Goal: Task Accomplishment & Management: Manage account settings

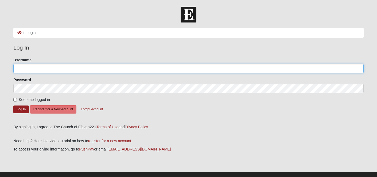
type input "kentdaniels01@gmail.com"
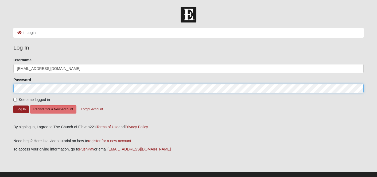
click at [21, 109] on button "Log In" at bounding box center [21, 109] width 16 height 8
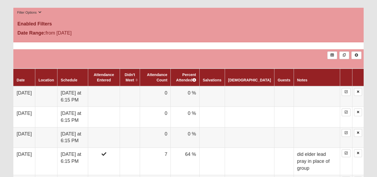
scroll to position [272, 0]
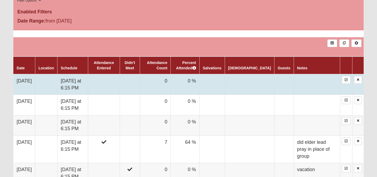
click at [118, 84] on td at bounding box center [104, 84] width 32 height 21
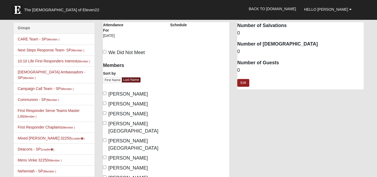
click at [106, 52] on input "We Did Not Meet" at bounding box center [104, 51] width 3 height 3
checkbox input "true"
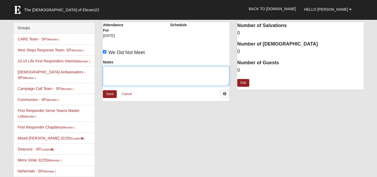
click at [123, 79] on textarea "Notes" at bounding box center [166, 76] width 126 height 20
type textarea "Attending Saturated with Group"
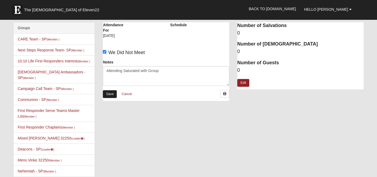
click at [110, 91] on link "Save" at bounding box center [110, 94] width 14 height 8
